Goal: Task Accomplishment & Management: Complete application form

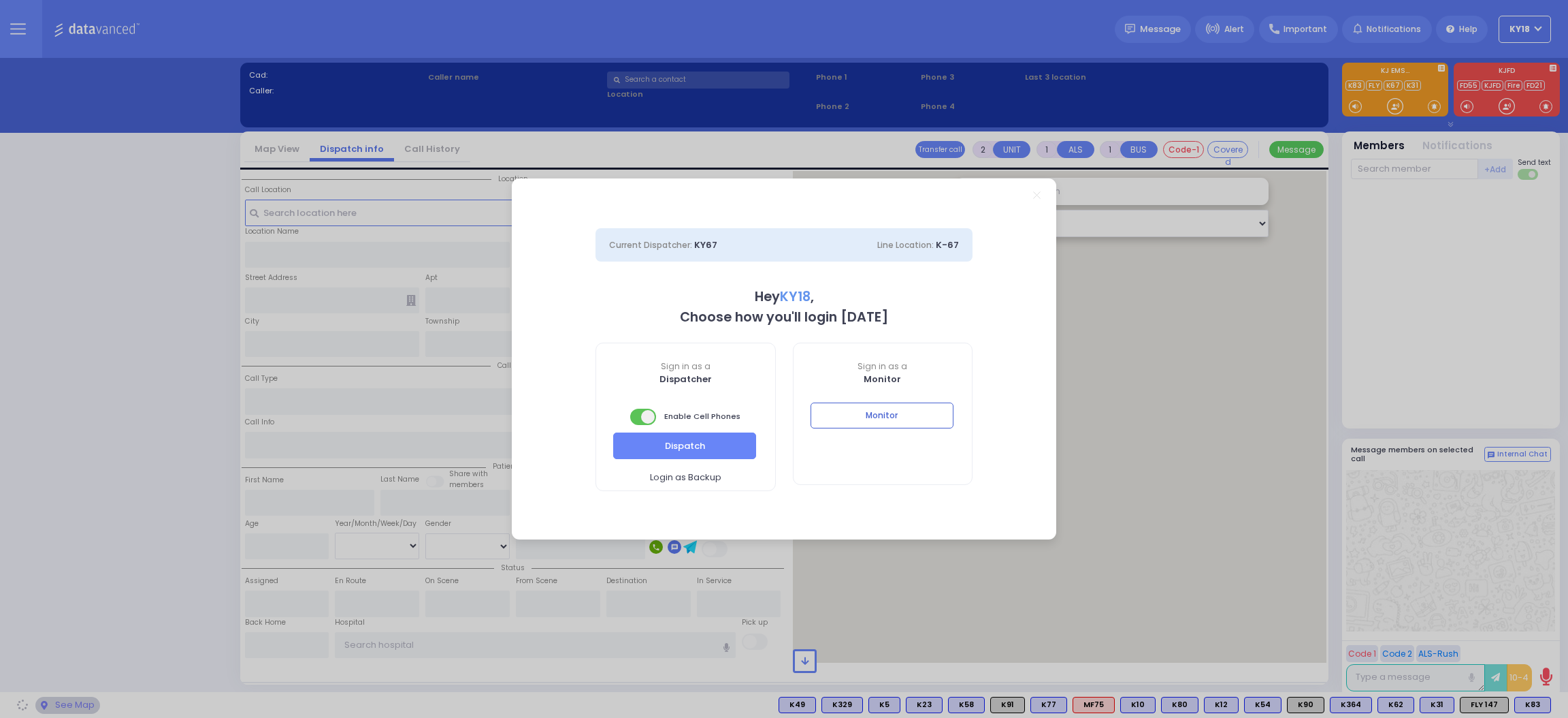
select select "4"
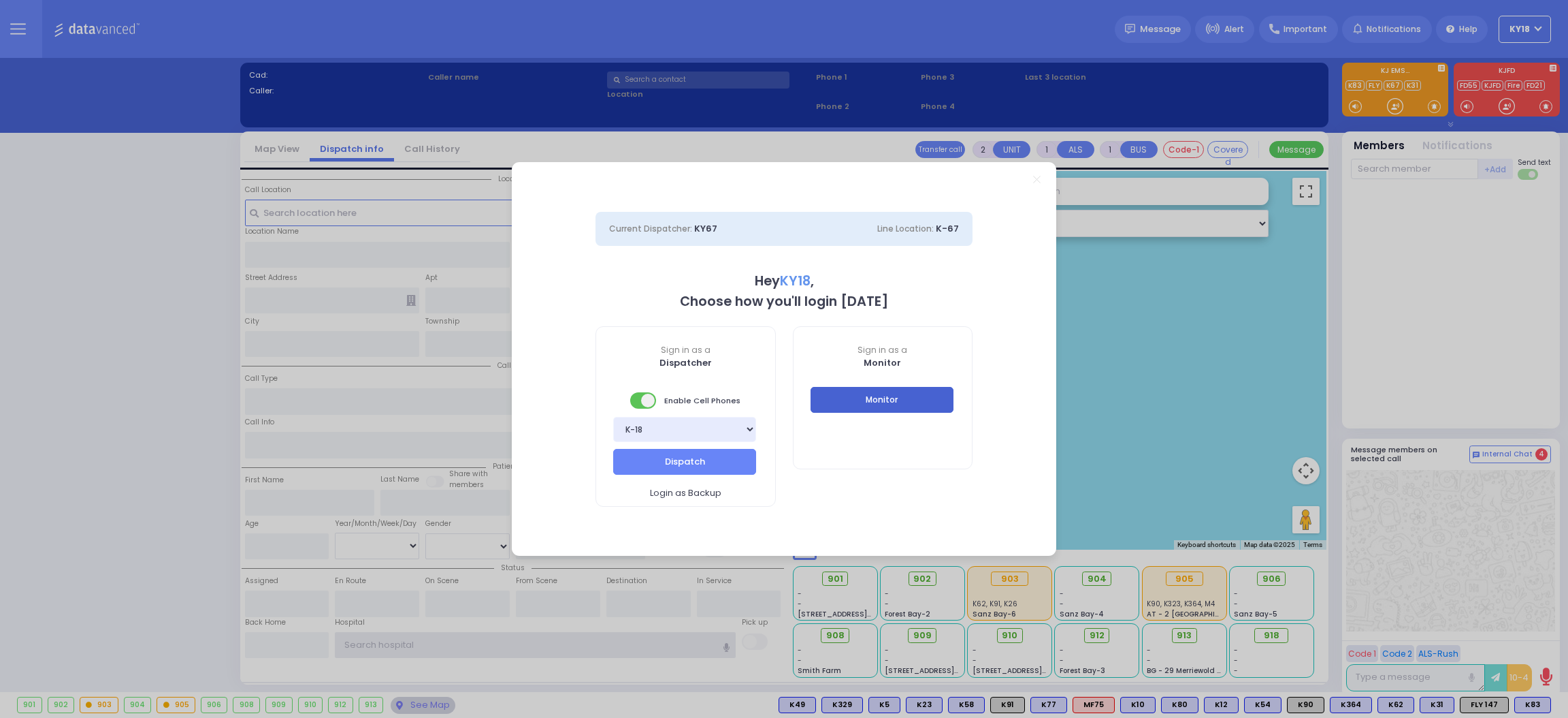
type input "Ky18"
click at [912, 406] on button "Monitor" at bounding box center [881, 400] width 143 height 26
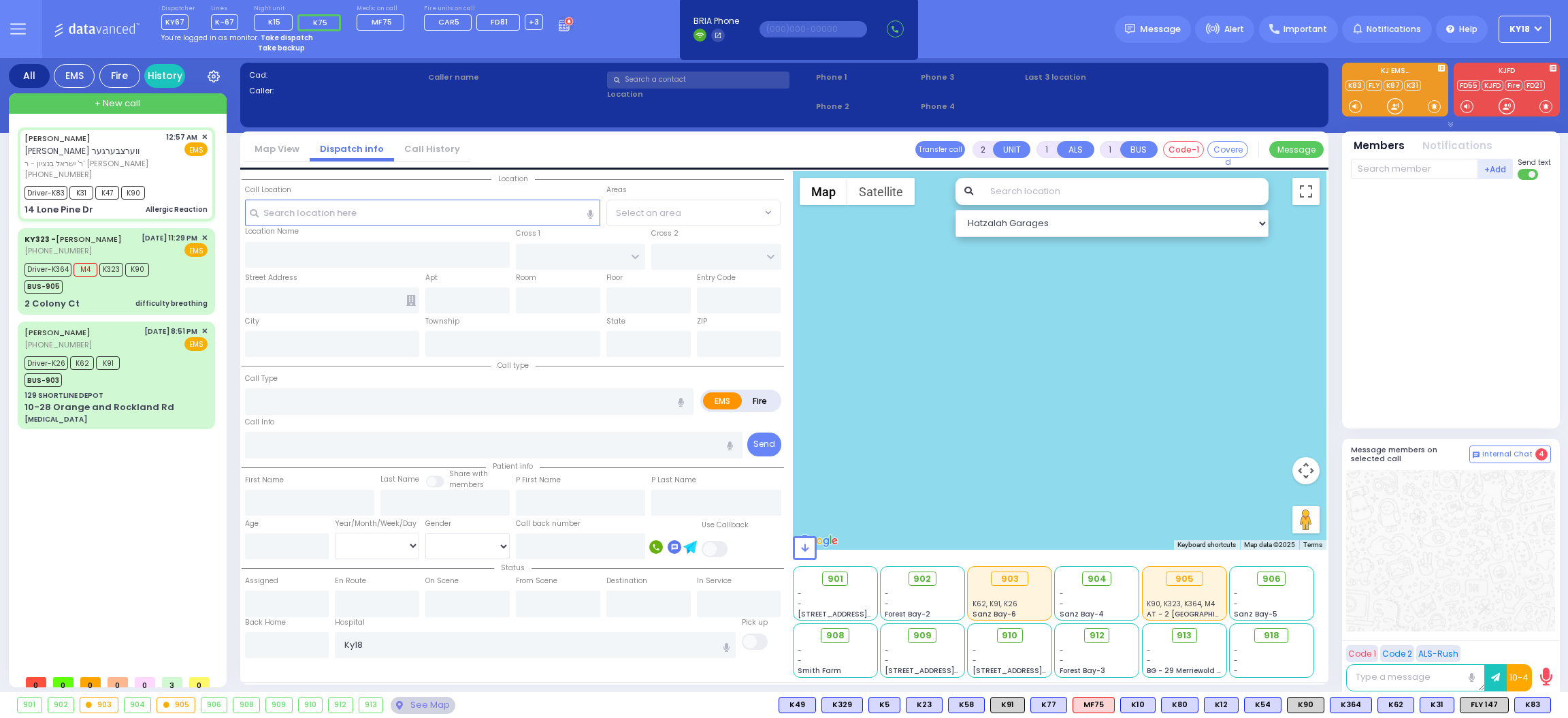
type input "6"
select select
type input "Allergic Reaction"
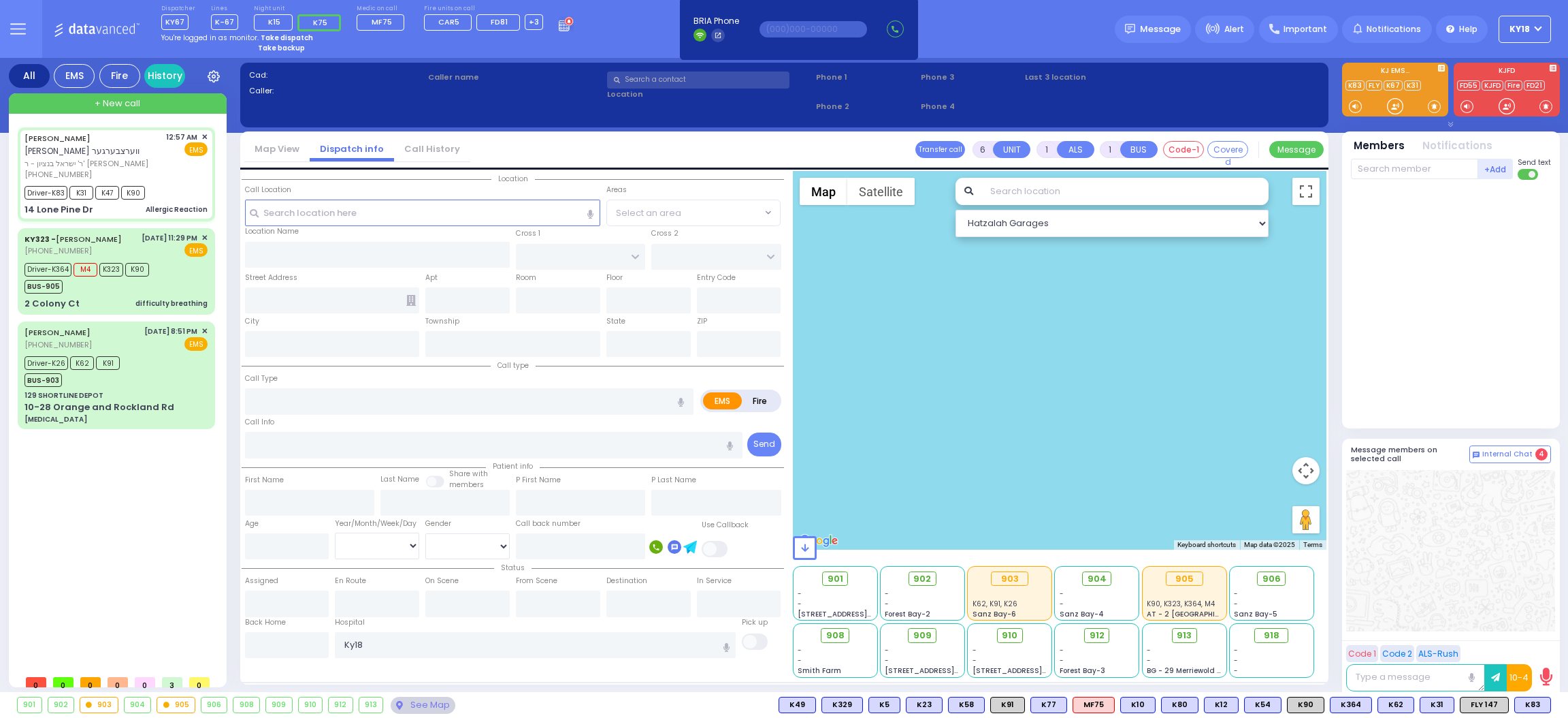
radio input "true"
type input "CHAIM AVRUM"
type input "WERTZBERGER"
type input "Unknown"
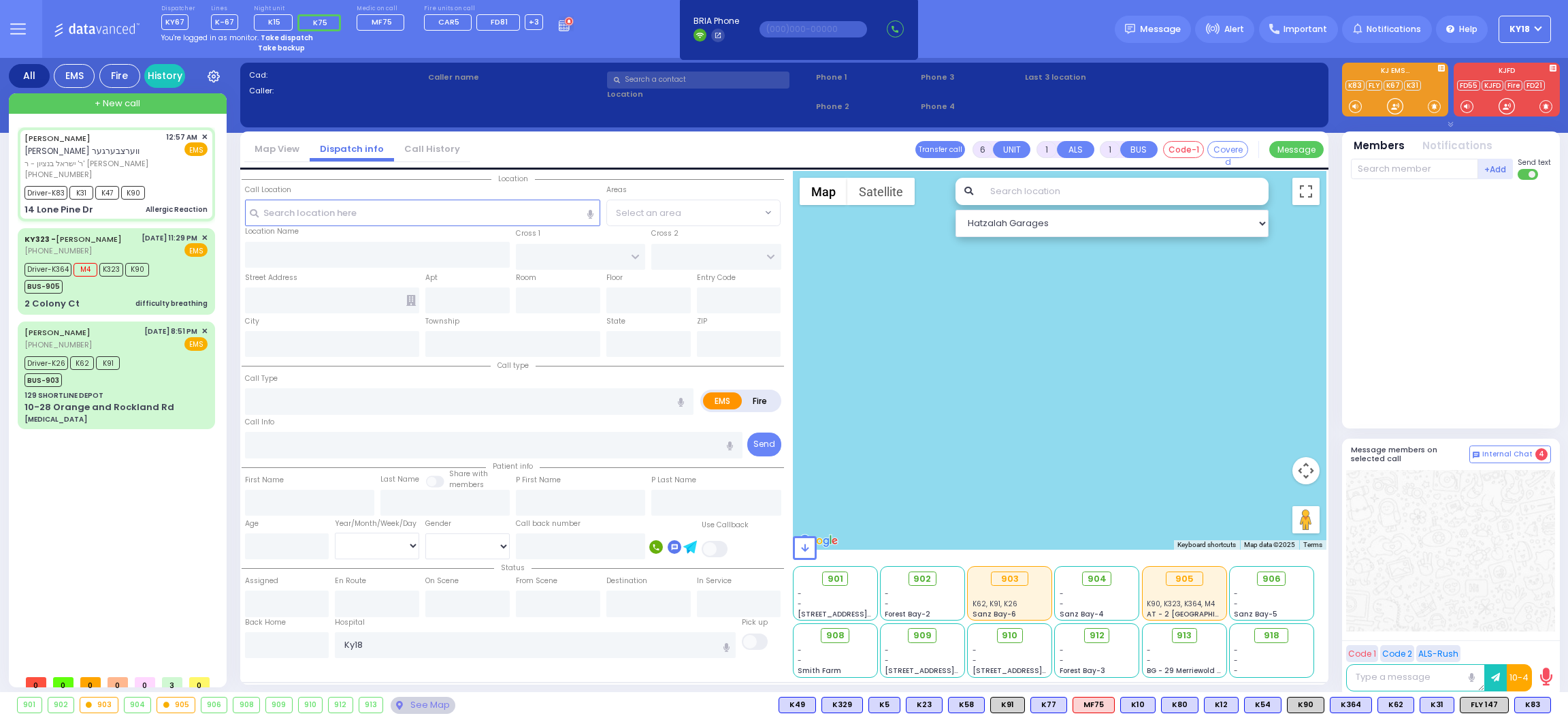
select select "Year"
type input "00:57"
type input "00:59"
type input "01:05"
type input "01:20"
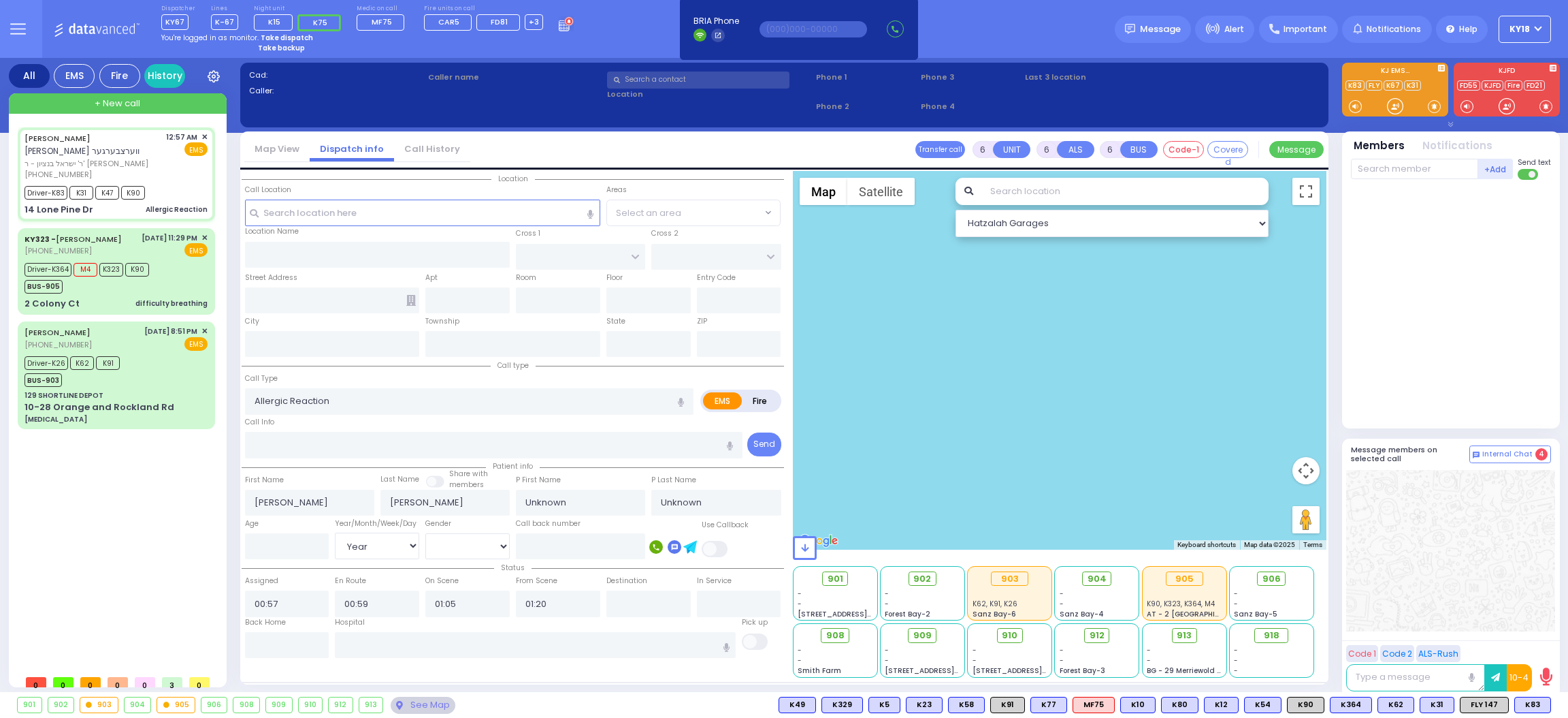
select select "Hatzalah Garages"
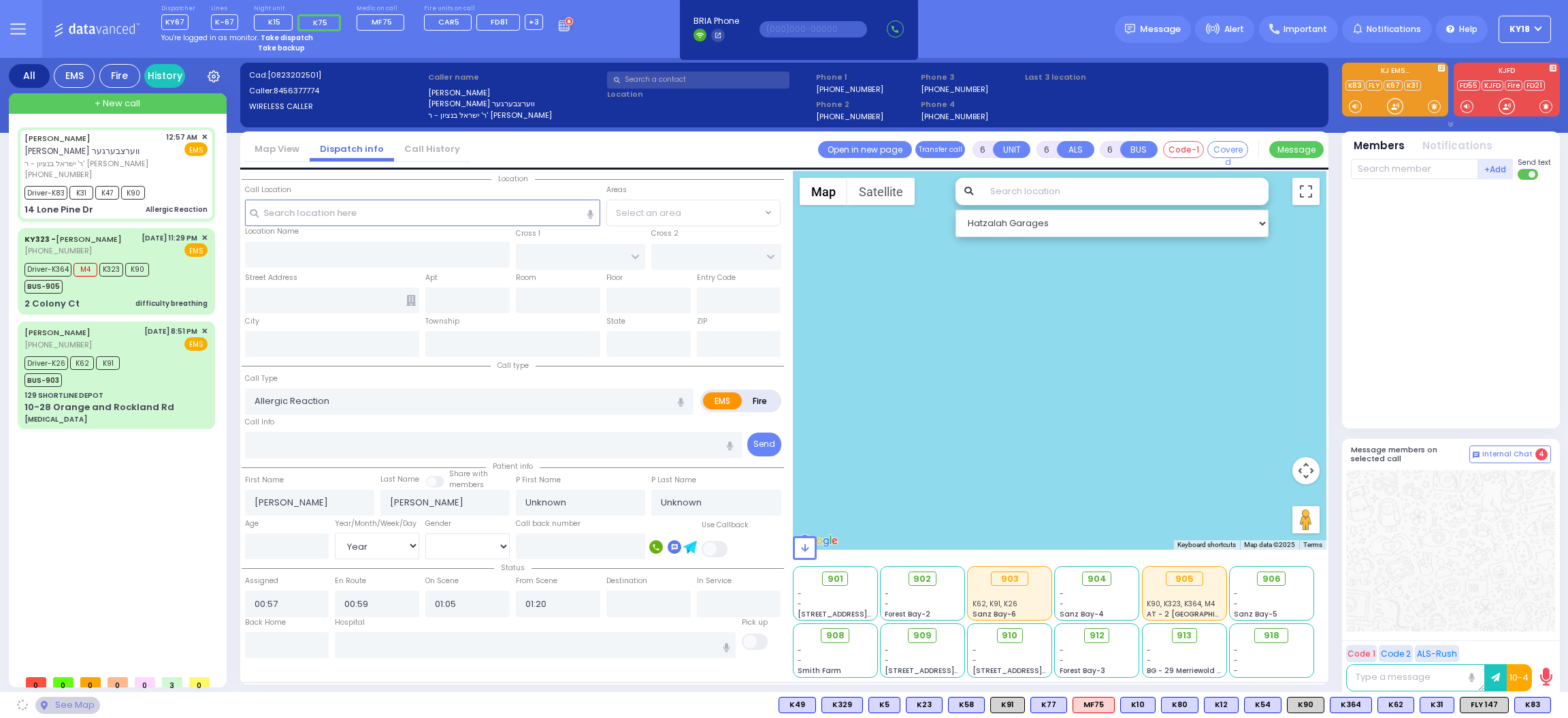
type input "SCHUNEMUNK ST"
type input "14 Lone Pine Dr"
type input "Monroe"
type input "New York"
type input "10950"
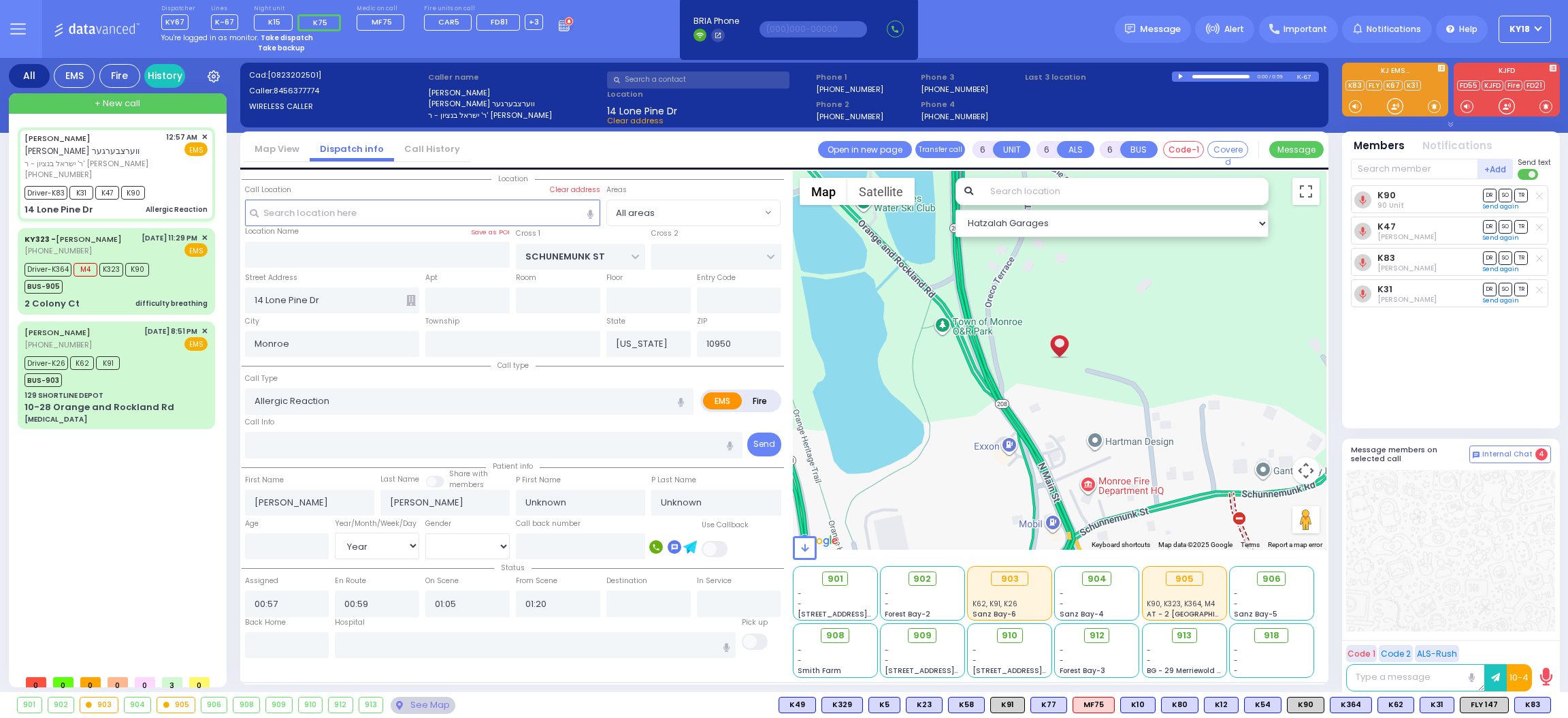
select select
radio input "true"
type input "Joseph"
type input "Werzberger"
type input "1"
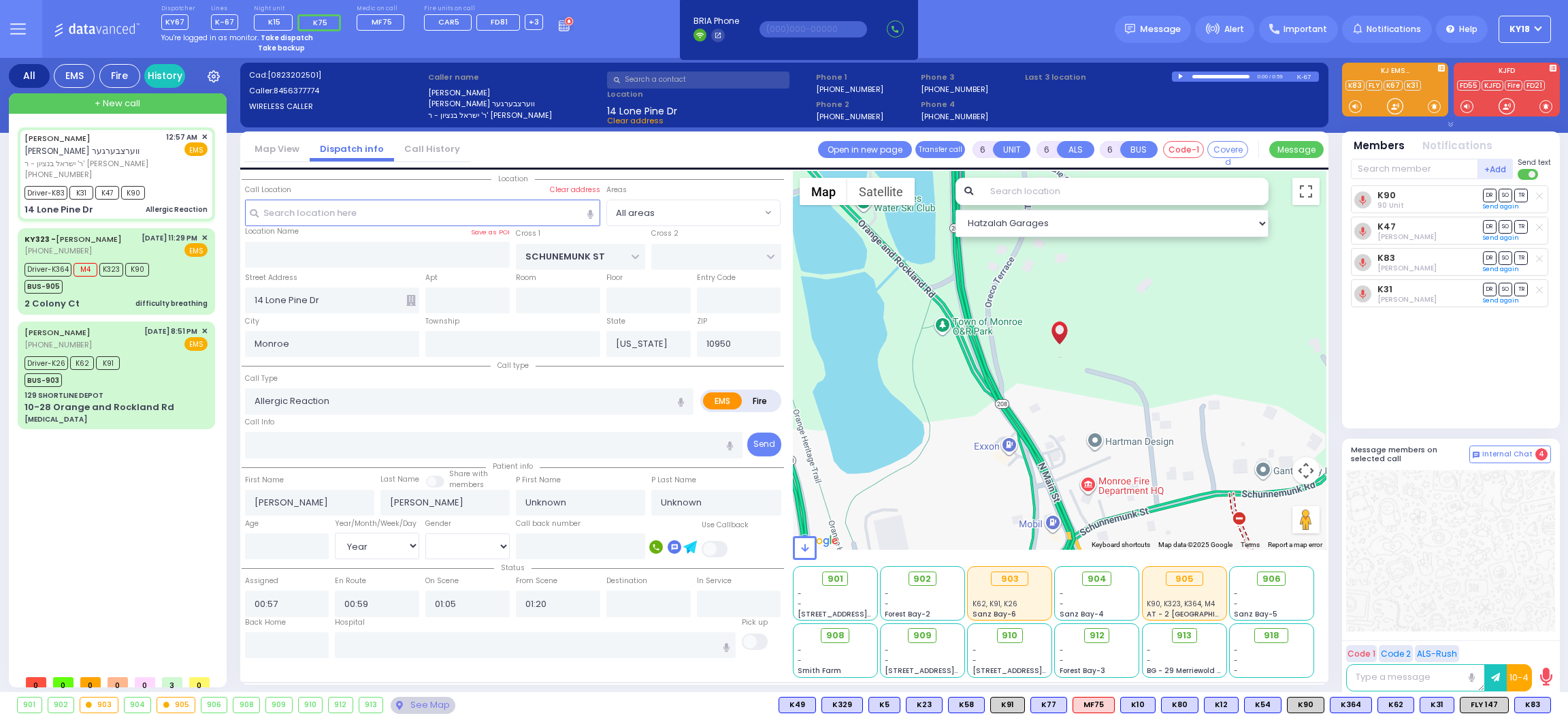
select select "Year"
select select "[DEMOGRAPHIC_DATA]"
select select "Hatzalah Garages"
select select
radio input "true"
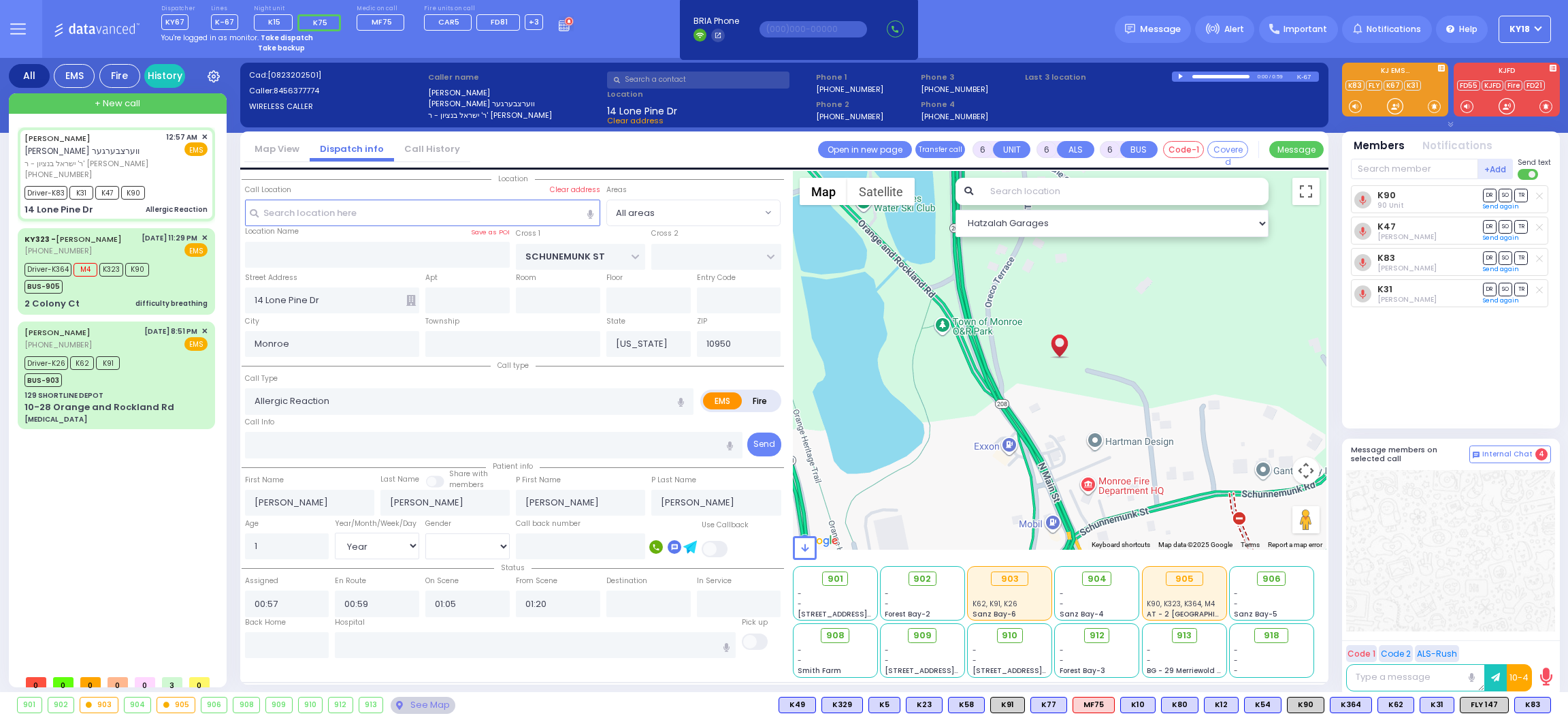
select select "Year"
select select "[DEMOGRAPHIC_DATA]"
select select "Hatzalah Garages"
select select
radio input "true"
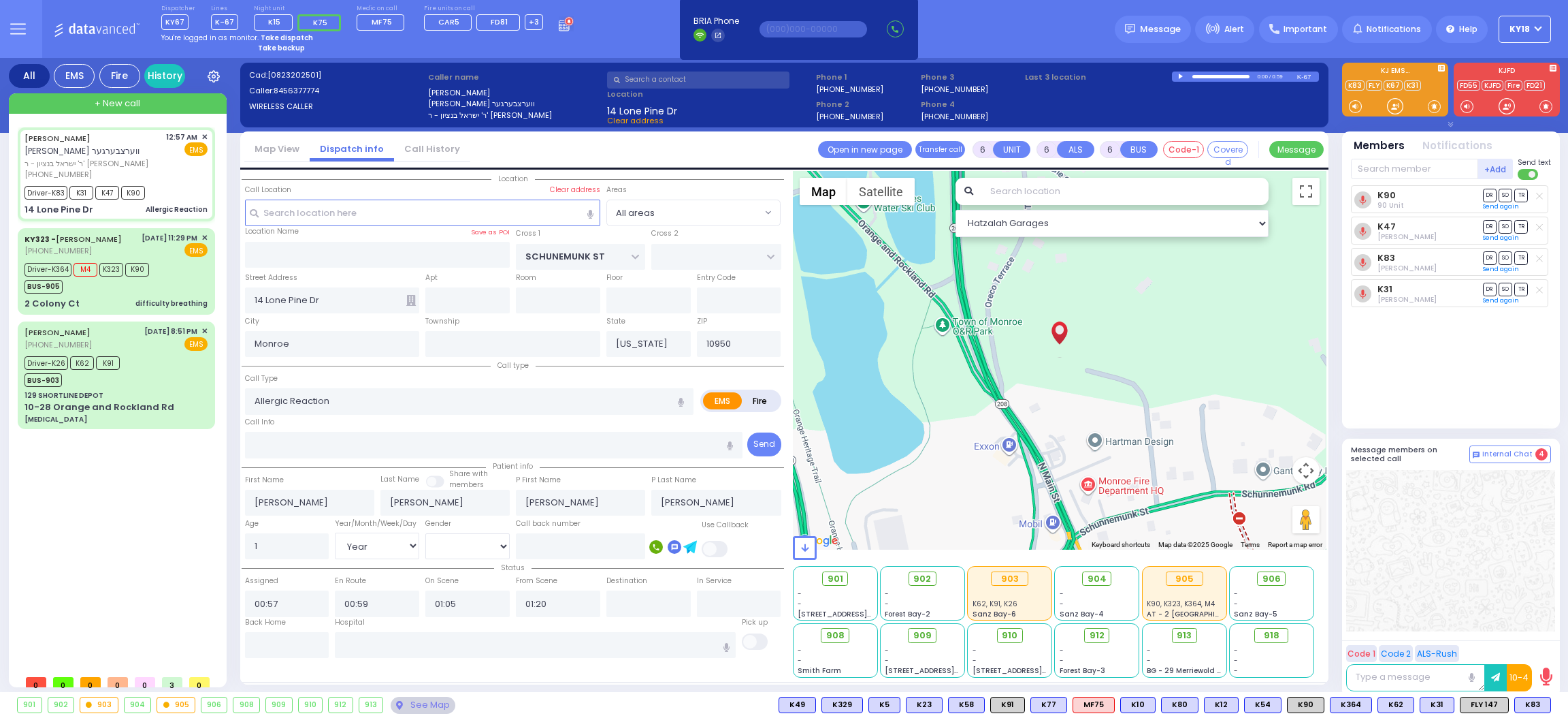
select select "Year"
select select "[DEMOGRAPHIC_DATA]"
select select "Hatzalah Garages"
select select
radio input "true"
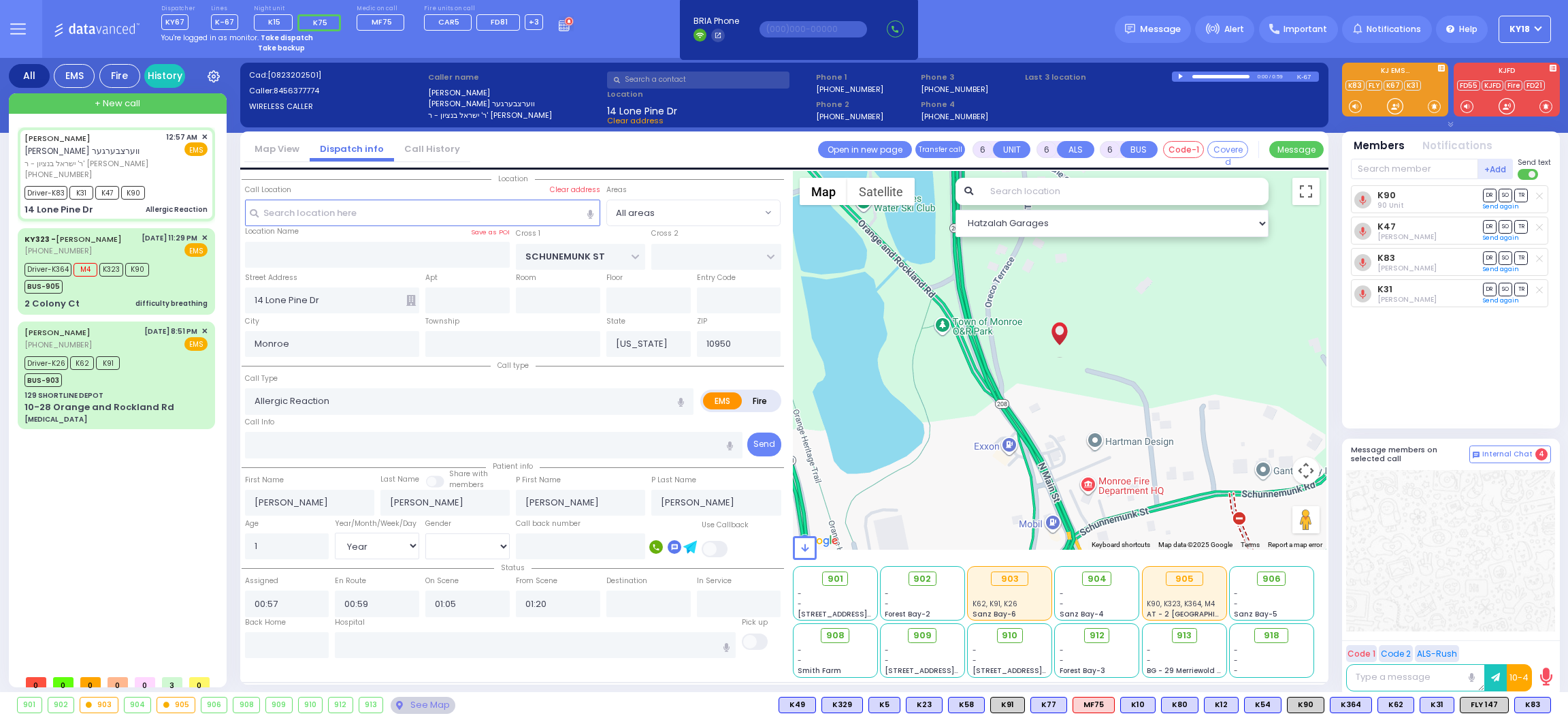
select select "Year"
select select "[DEMOGRAPHIC_DATA]"
select select "Hatzalah Garages"
select select
radio input "true"
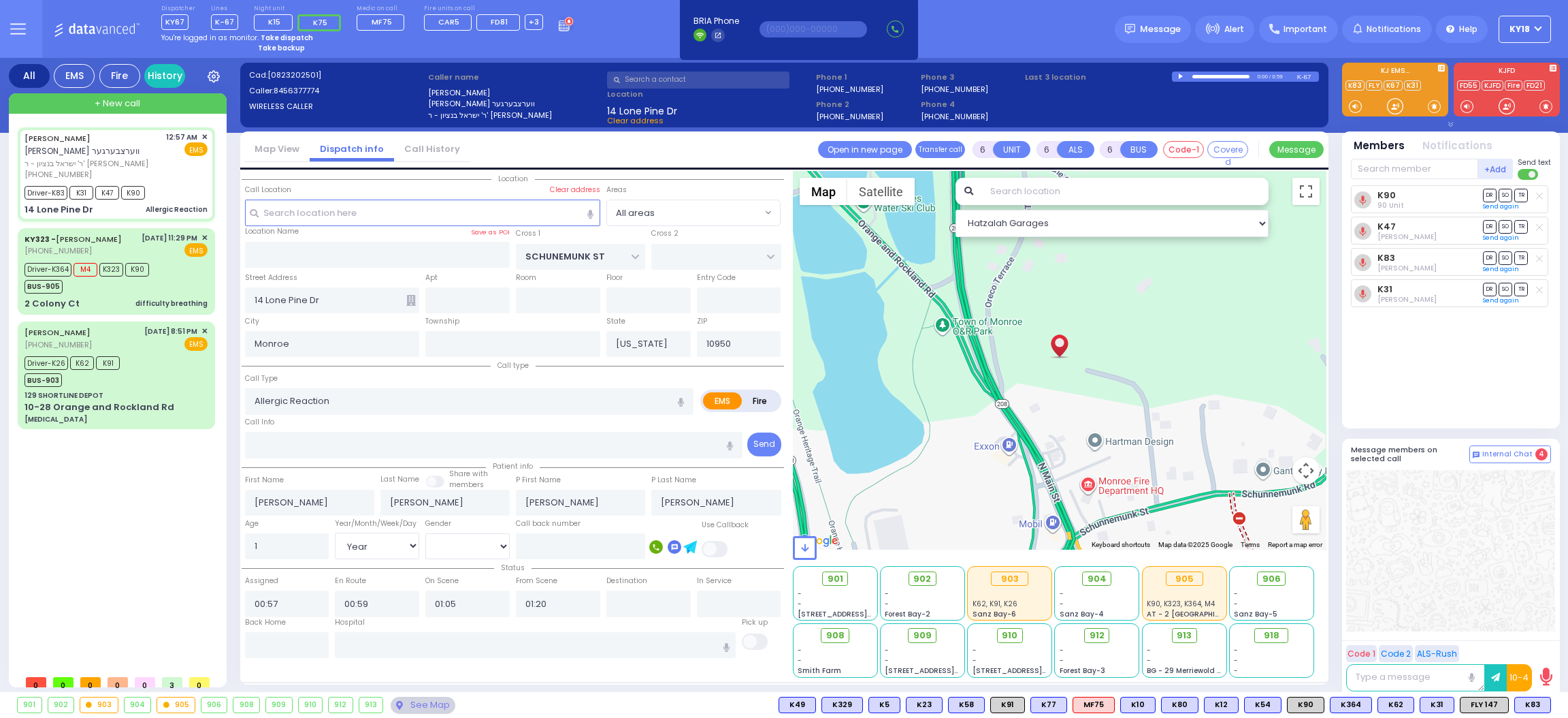
select select "Year"
select select "[DEMOGRAPHIC_DATA]"
select select "Hatzalah Garages"
select select
radio input "true"
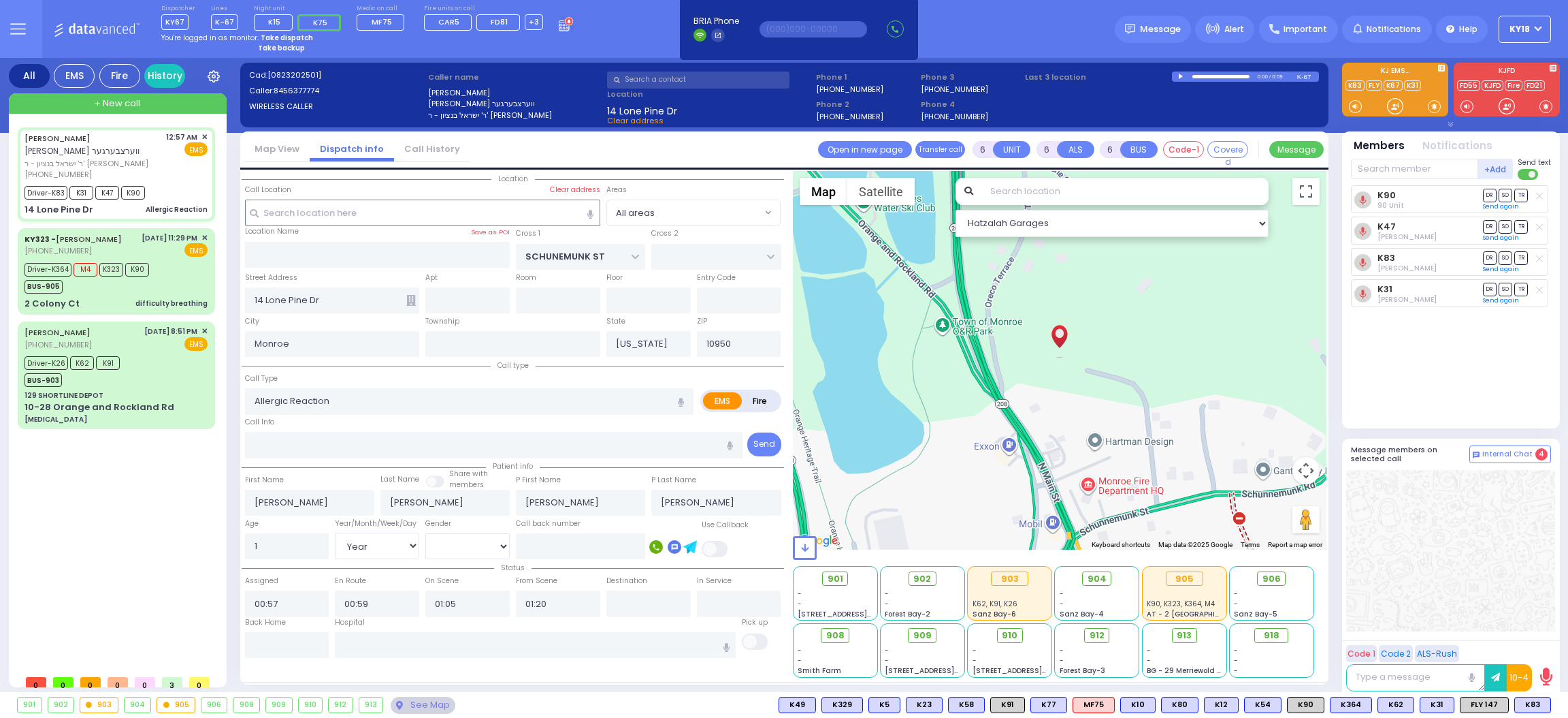
select select "Year"
select select "[DEMOGRAPHIC_DATA]"
select select "Hatzalah Garages"
select select
radio input "true"
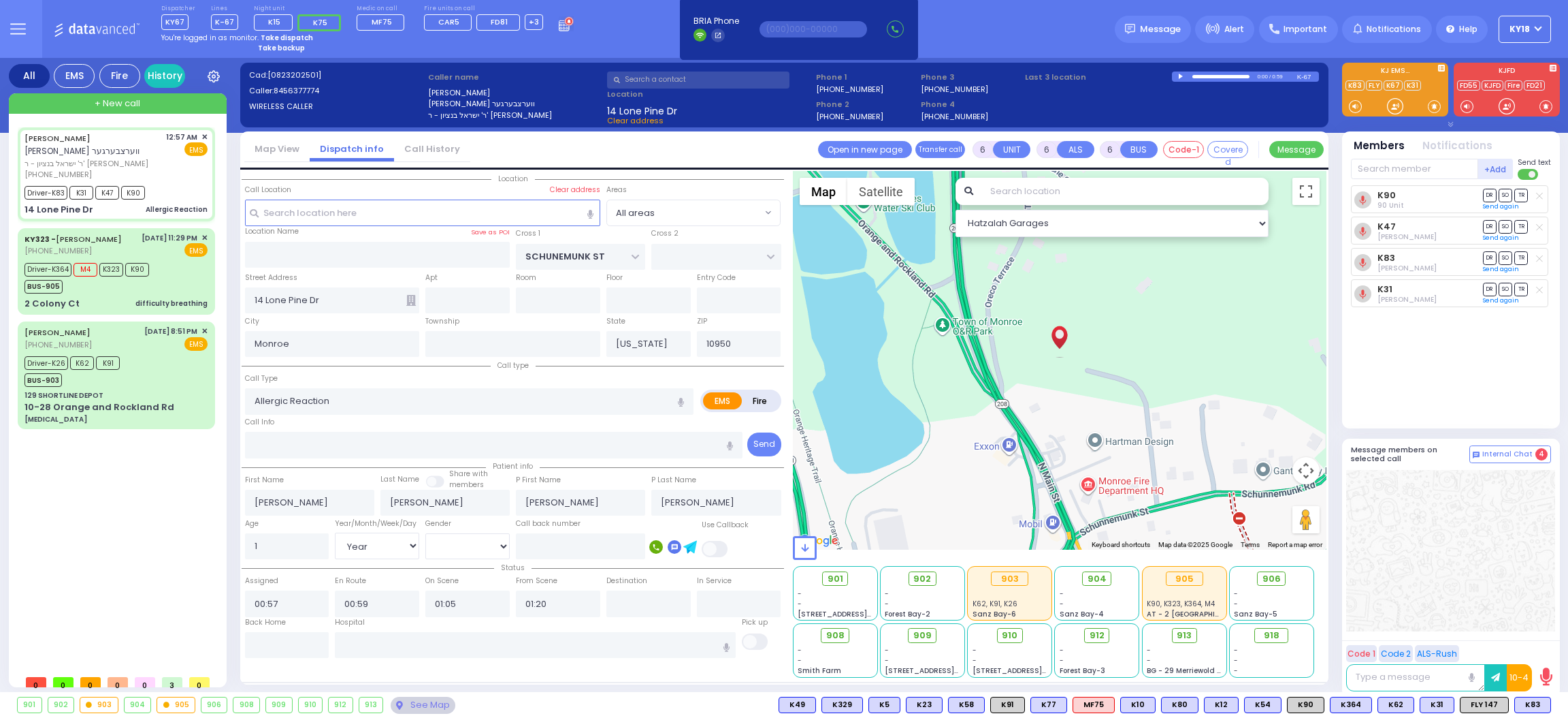
select select "Year"
select select "[DEMOGRAPHIC_DATA]"
select select "Hatzalah Garages"
select select
radio input "true"
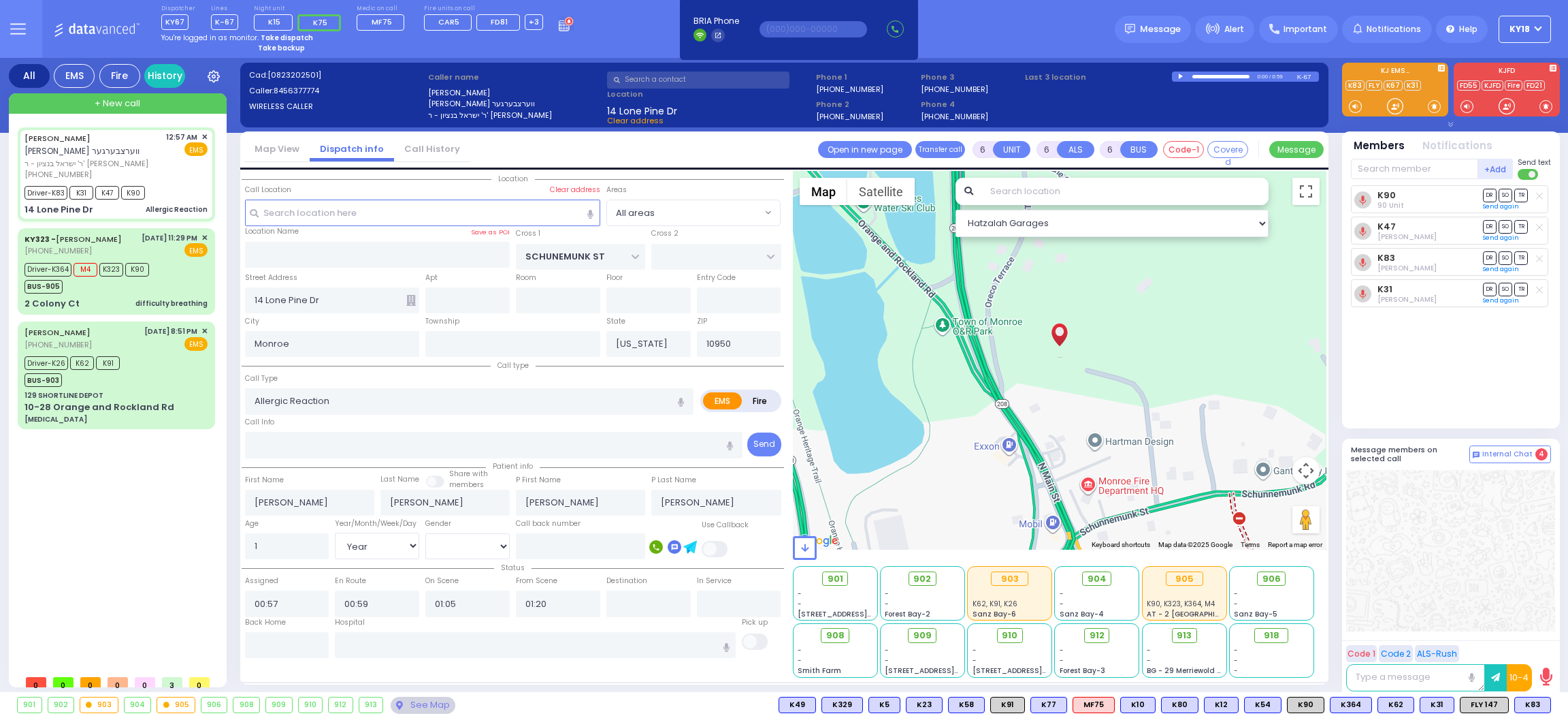
select select "Year"
select select "[DEMOGRAPHIC_DATA]"
type input "01:41"
type input "Garnet Health Medical Center 707 East Main Street Middletown"
select select "Hatzalah Garages"
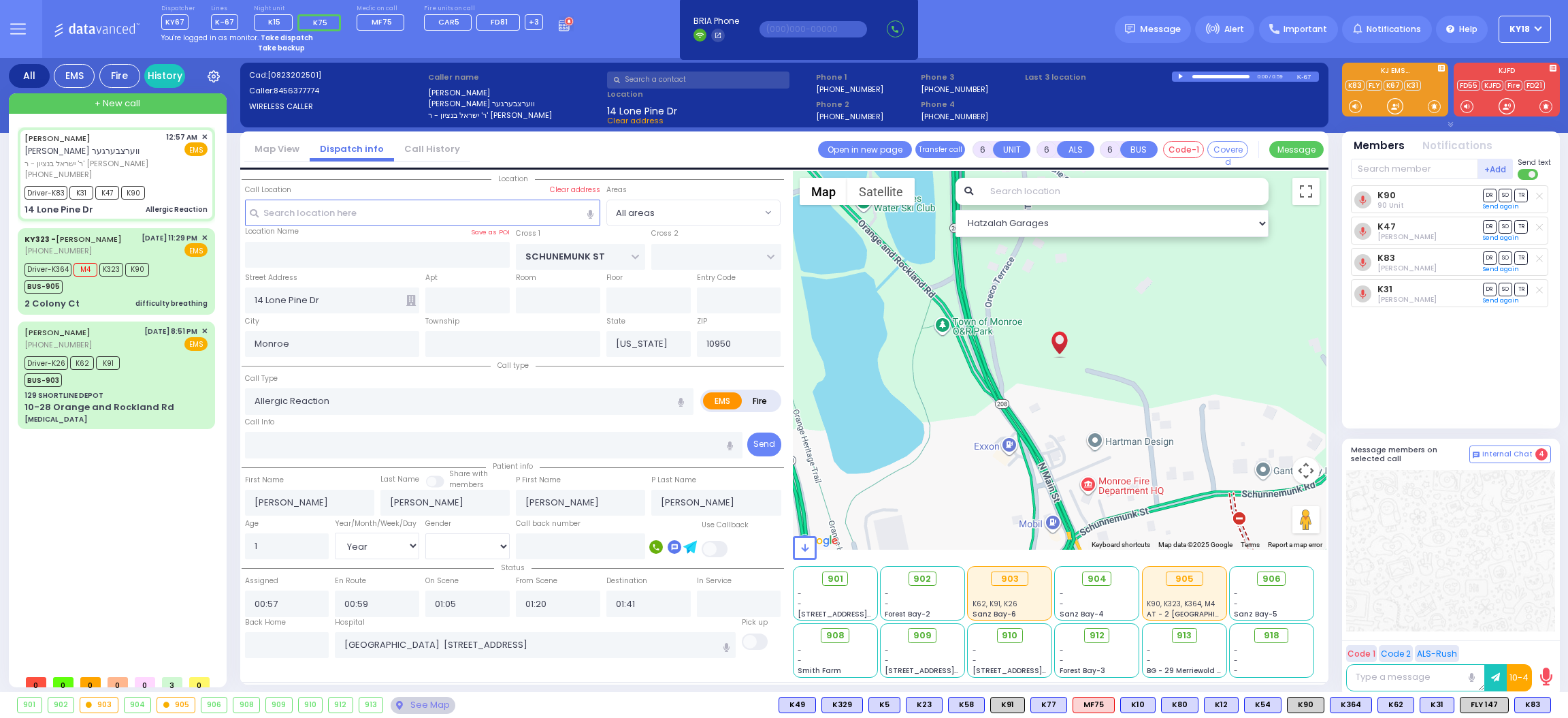
select select
radio input "true"
select select "Year"
select select "[DEMOGRAPHIC_DATA]"
select select "Hatzalah Garages"
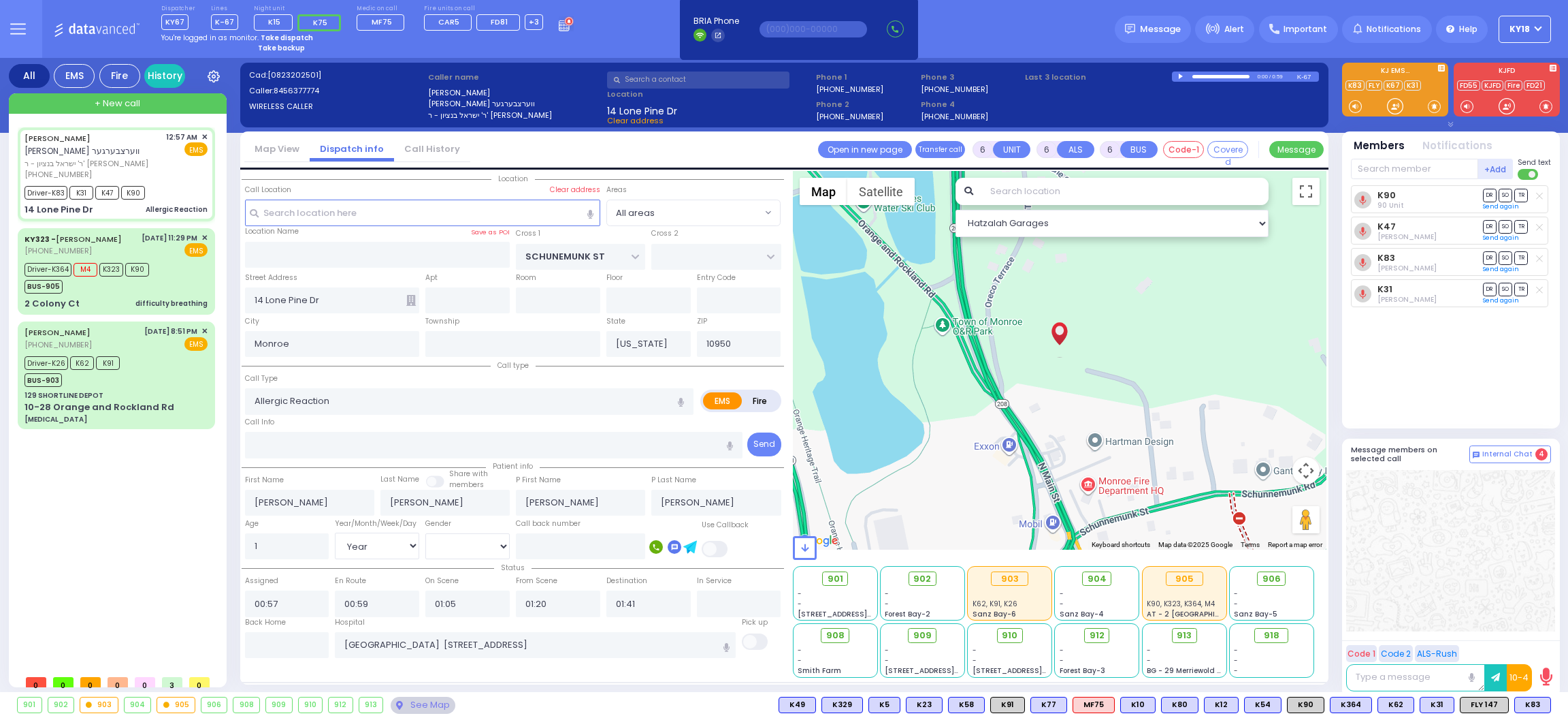
select select
radio input "true"
select select "Year"
select select "[DEMOGRAPHIC_DATA]"
select select "Hatzalah Garages"
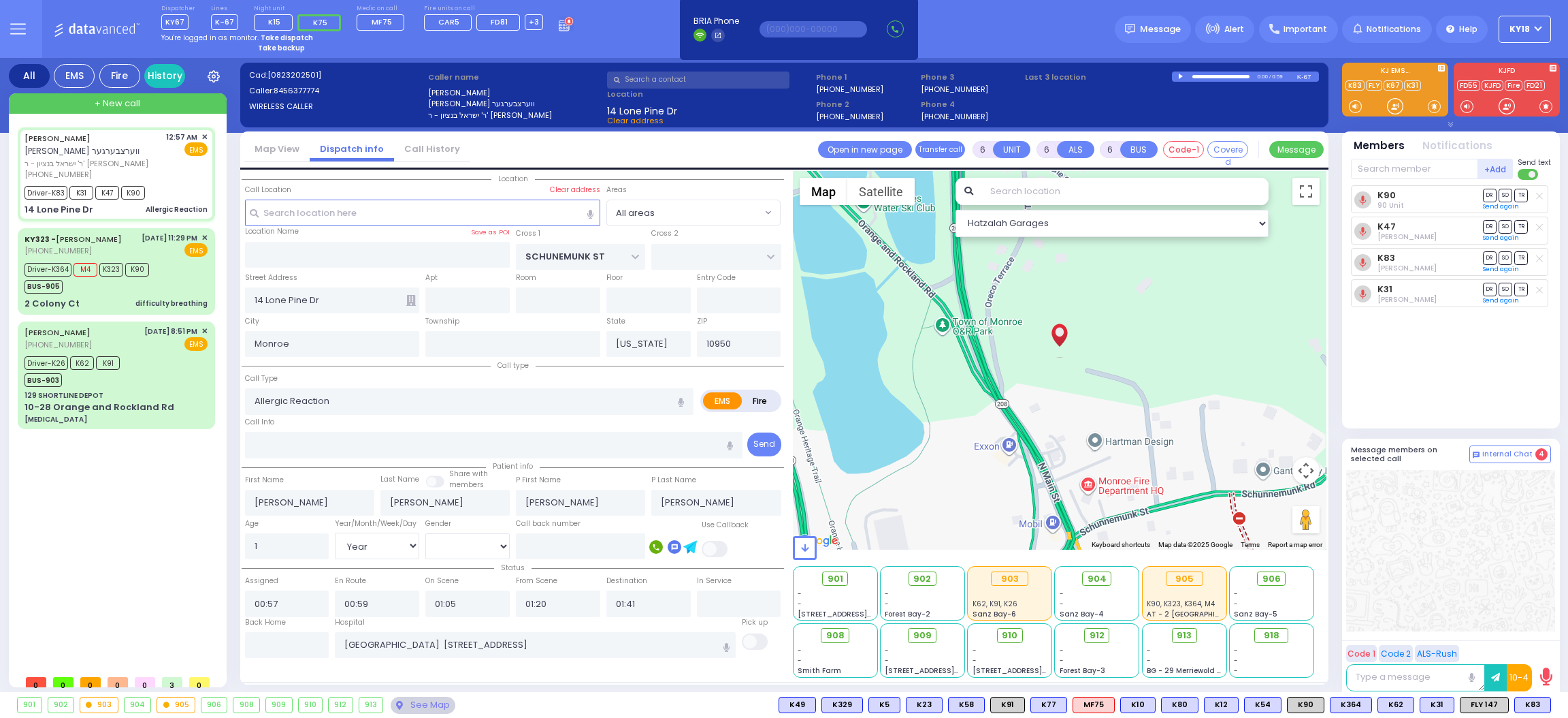
select select
radio input "true"
select select "Year"
select select "[DEMOGRAPHIC_DATA]"
select select "Hatzalah Garages"
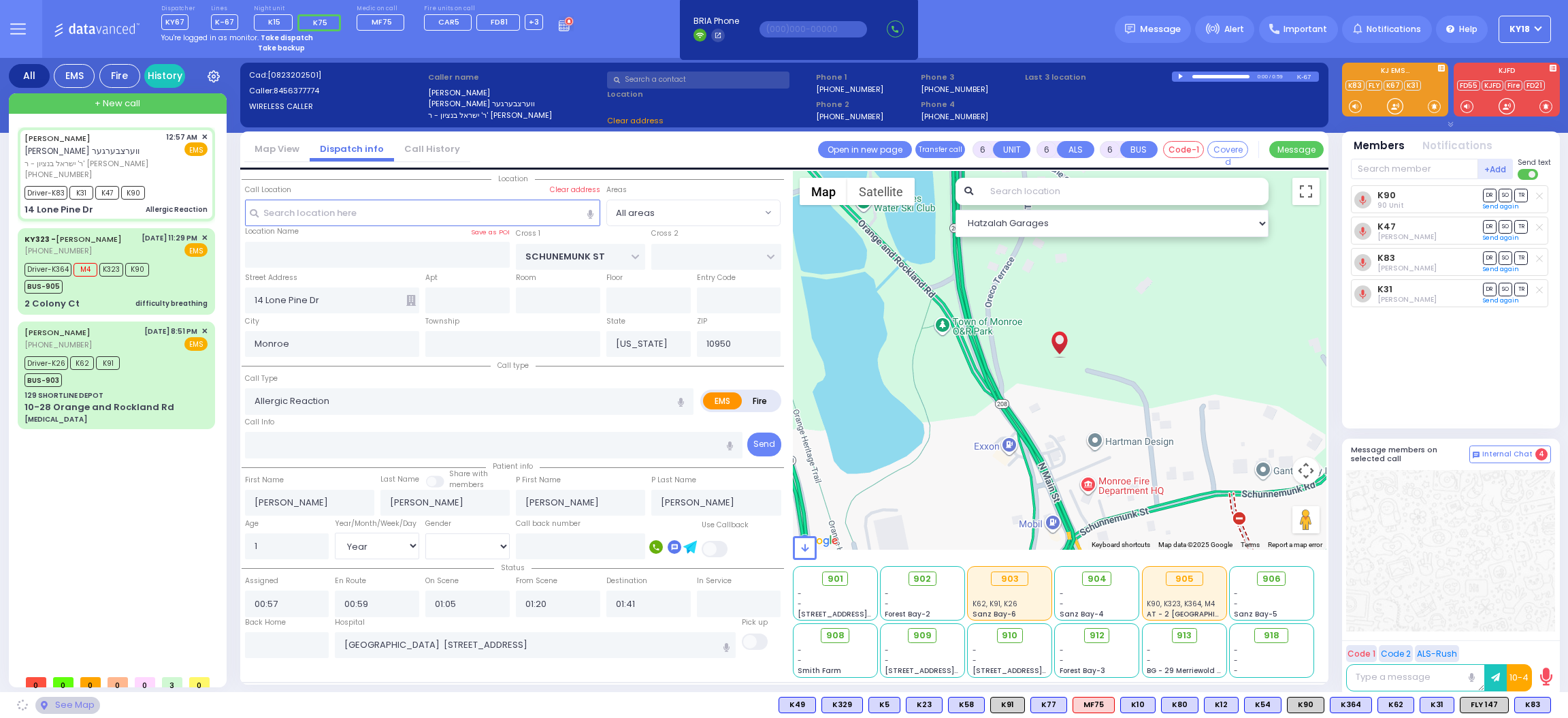
select select
radio input "true"
select select "Year"
select select "[DEMOGRAPHIC_DATA]"
select select "Hatzalah Garages"
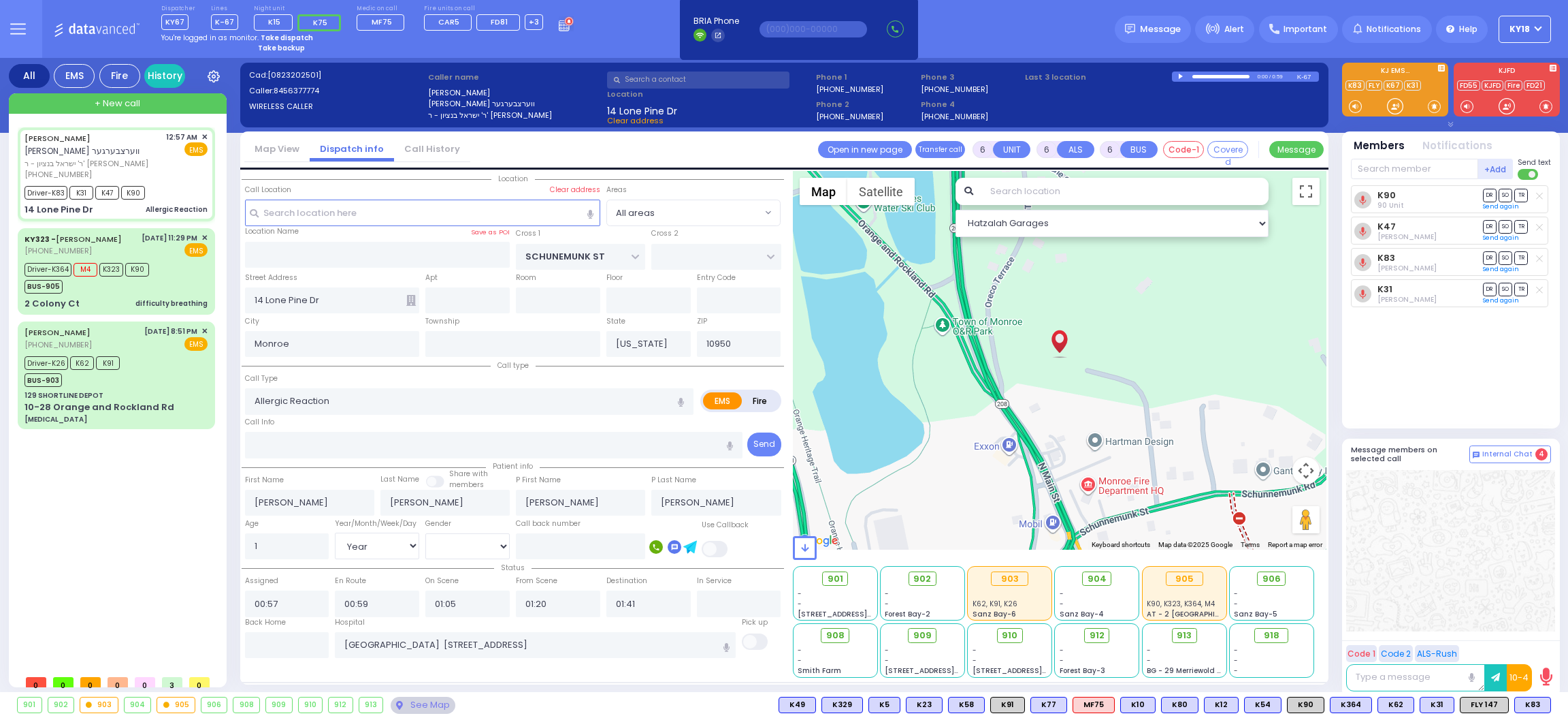
select select
radio input "true"
select select "Year"
select select "[DEMOGRAPHIC_DATA]"
select select "Hatzalah Garages"
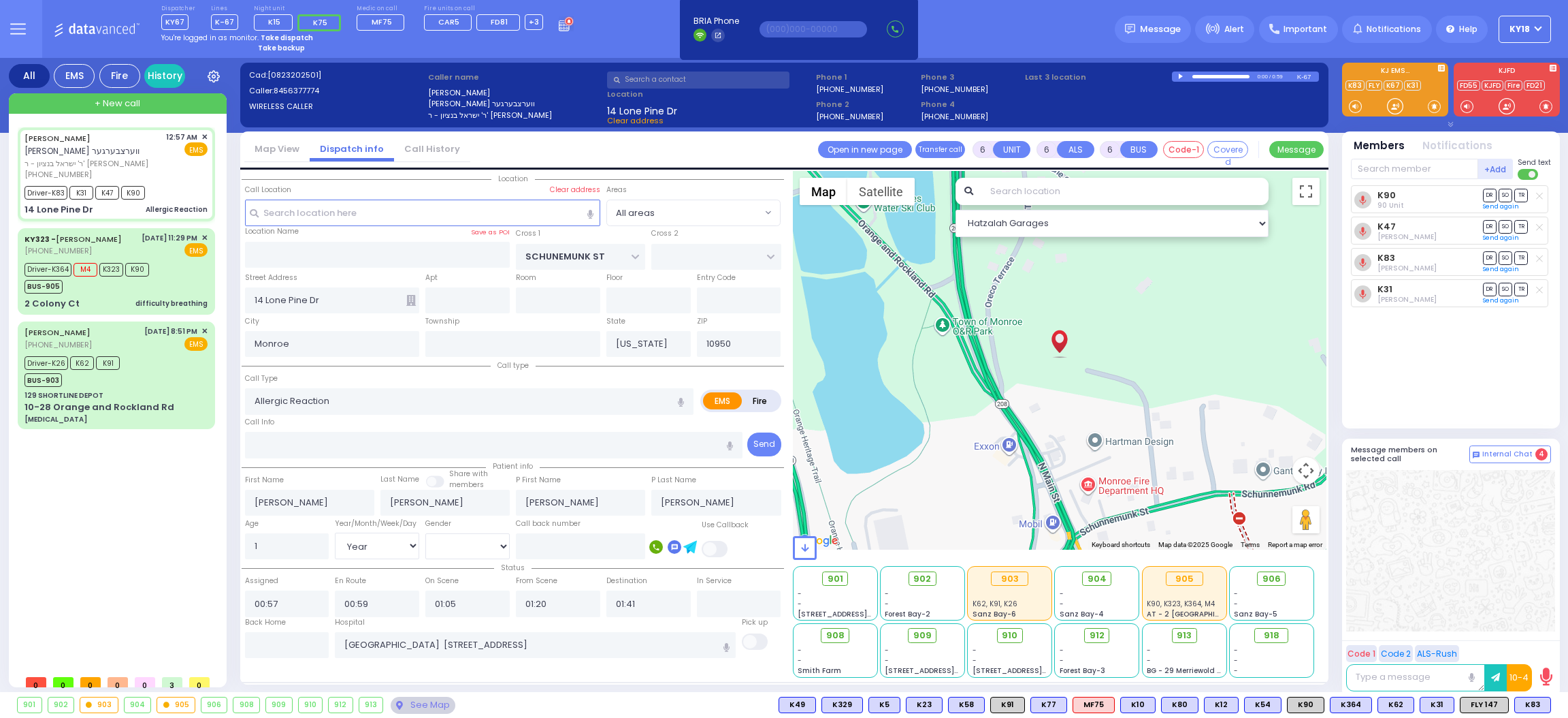
select select
radio input "true"
select select "Year"
select select "[DEMOGRAPHIC_DATA]"
select select "Hatzalah Garages"
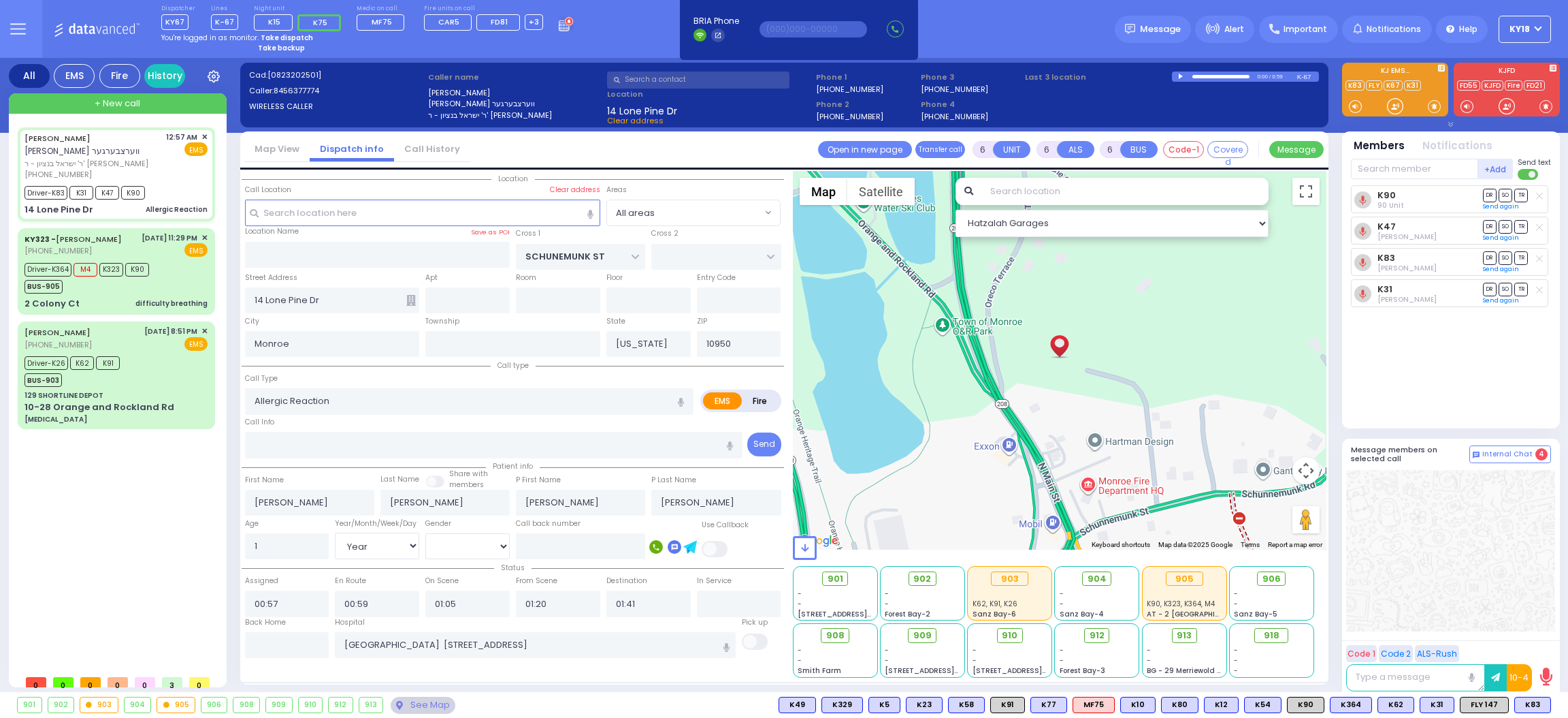
select select
radio input "true"
select select "Year"
select select "[DEMOGRAPHIC_DATA]"
select select "Hatzalah Garages"
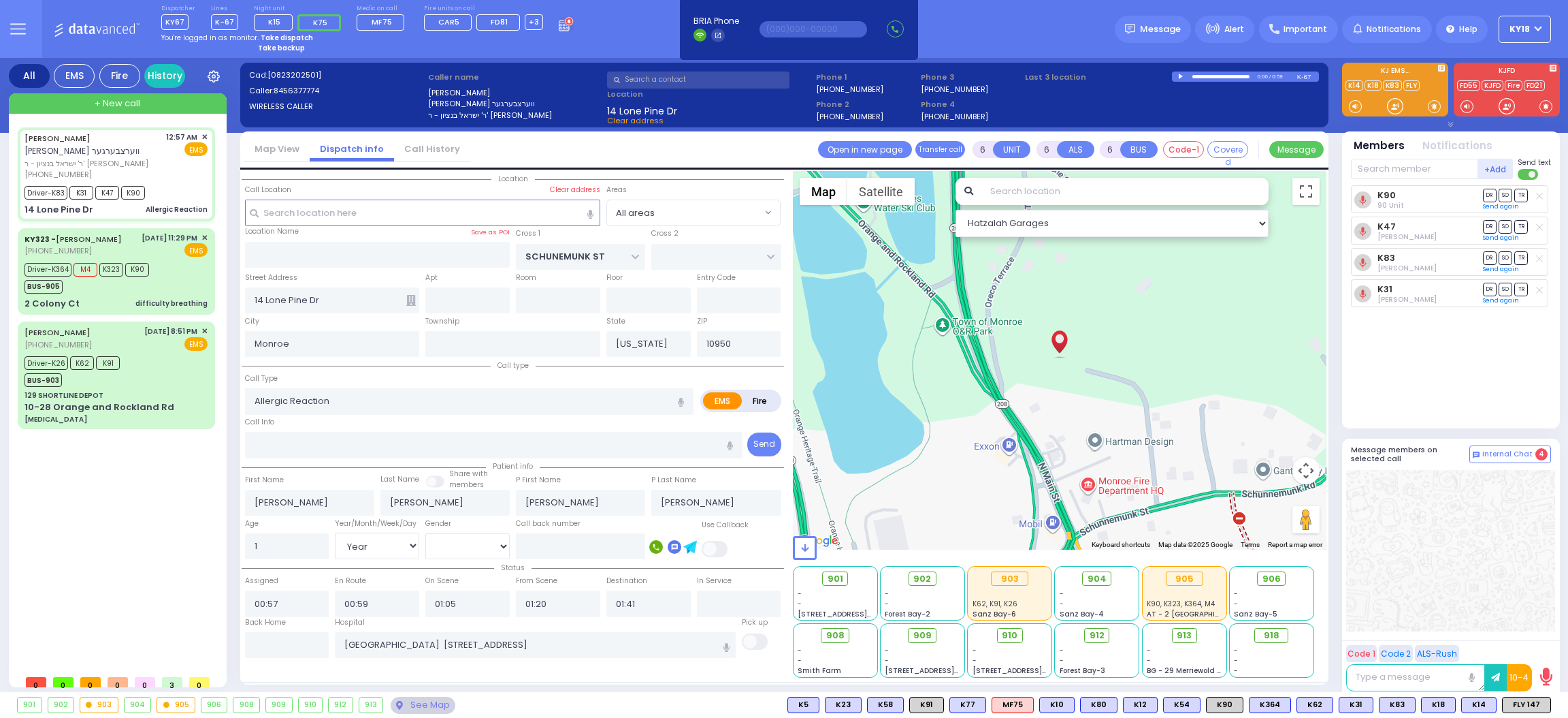
select select
radio input "true"
select select "Year"
select select "[DEMOGRAPHIC_DATA]"
select select "Hatzalah Garages"
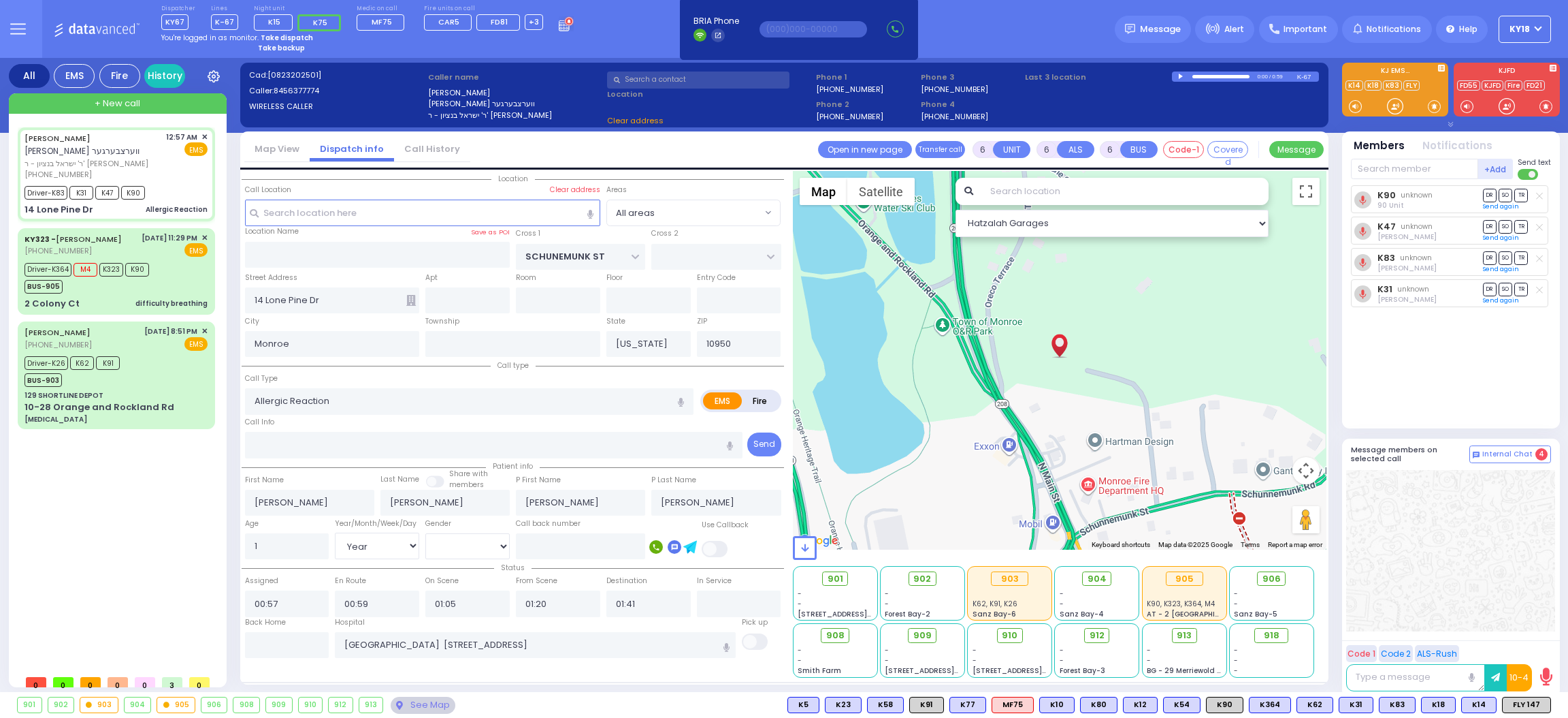
select select
radio input "true"
select select "Year"
select select "[DEMOGRAPHIC_DATA]"
select select "Hatzalah Garages"
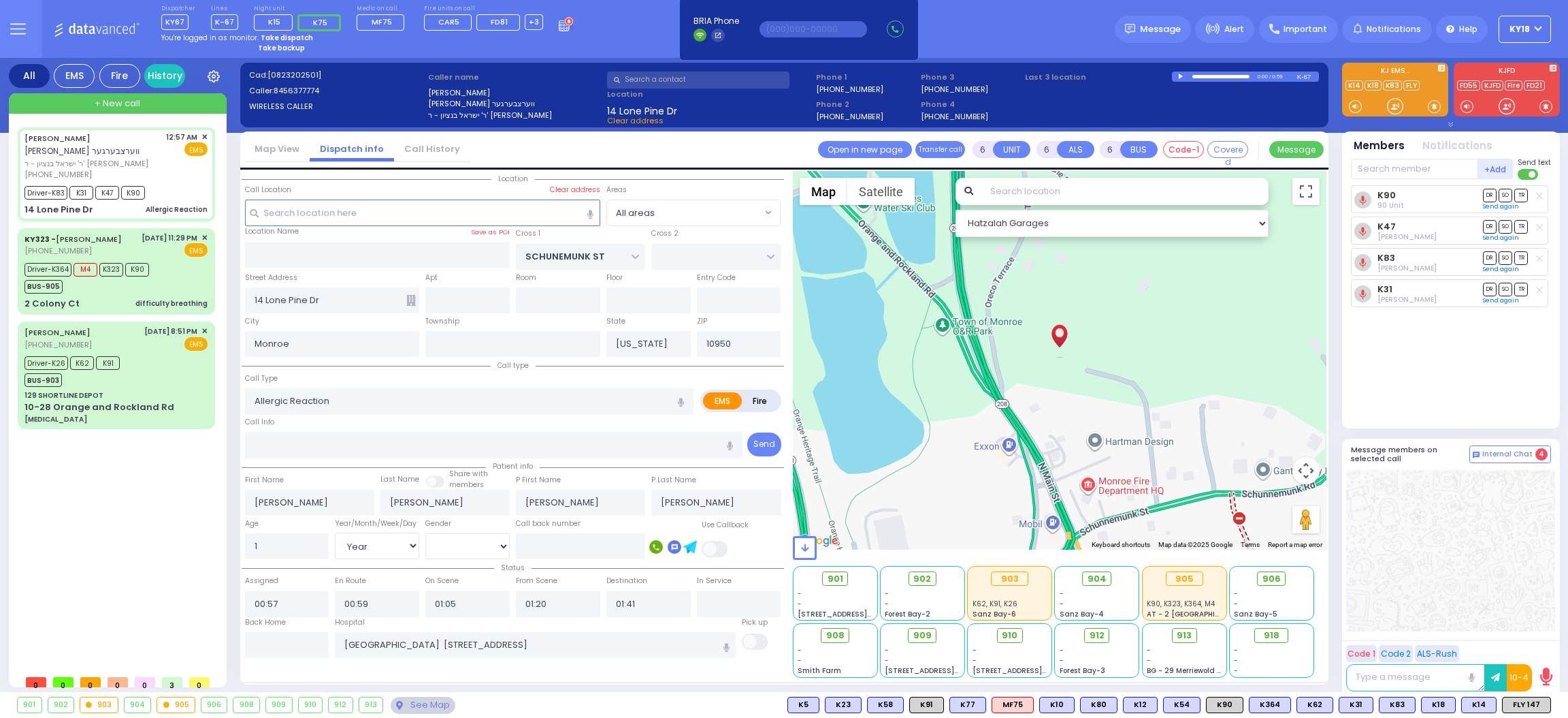
select select
radio input "true"
select select "Year"
select select "[DEMOGRAPHIC_DATA]"
select select "Hatzalah Garages"
